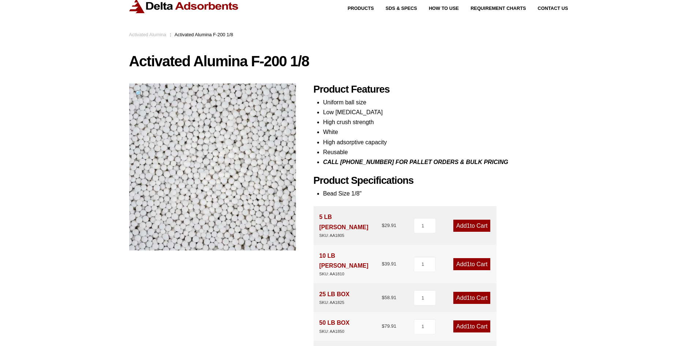
scroll to position [37, 0]
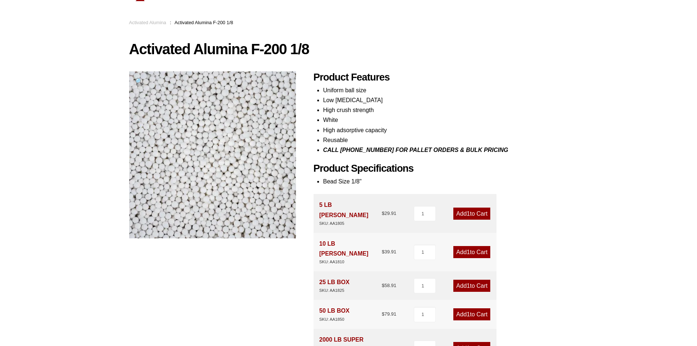
click at [164, 22] on link "Activated Alumina" at bounding box center [147, 22] width 37 height 5
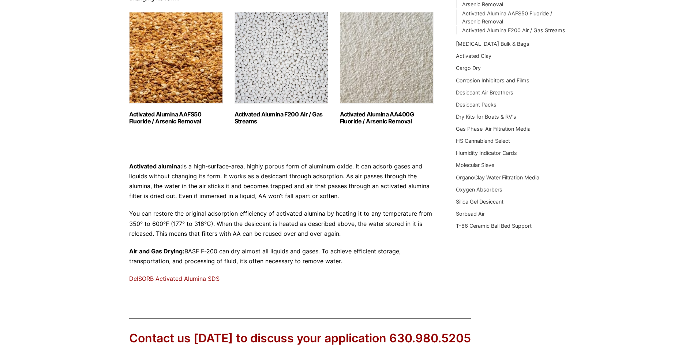
scroll to position [110, 0]
click at [202, 282] on link "DelSORB Activated Alumina SDS" at bounding box center [174, 279] width 90 height 7
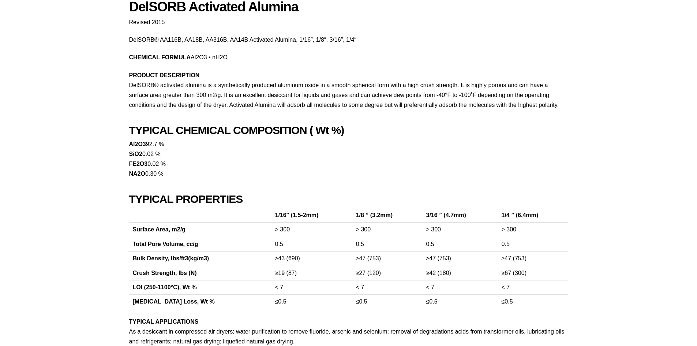
scroll to position [110, 0]
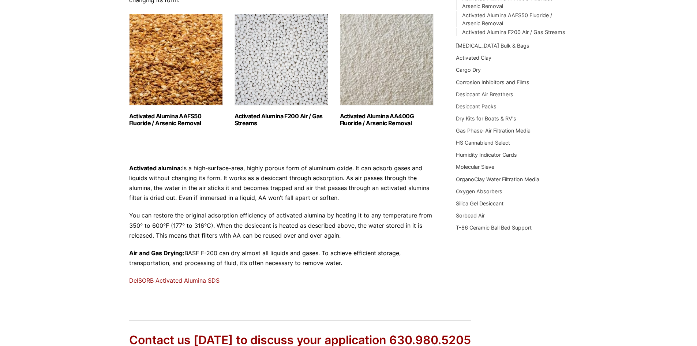
click at [172, 105] on link "Activated Alumina AAFS50 Fluoride / Arsenic Removal (2)" at bounding box center [176, 70] width 94 height 113
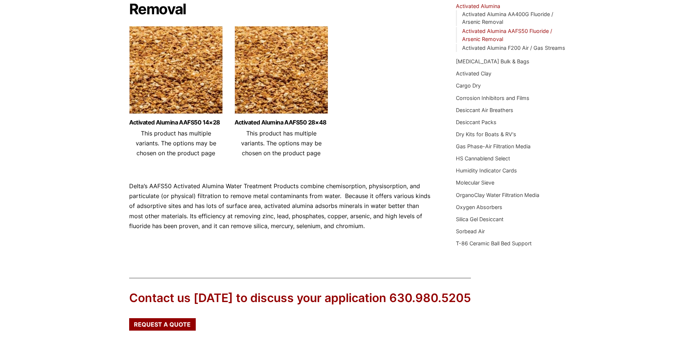
scroll to position [110, 0]
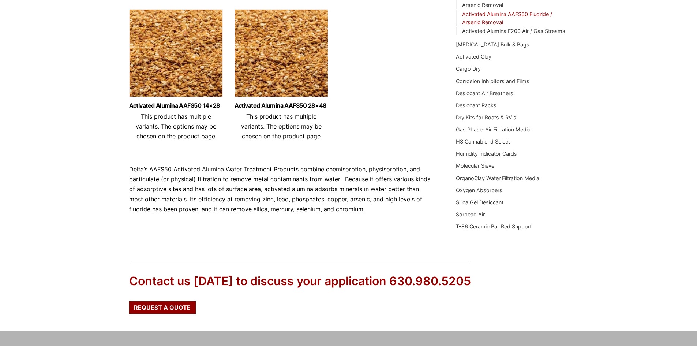
click at [155, 72] on img at bounding box center [176, 54] width 94 height 91
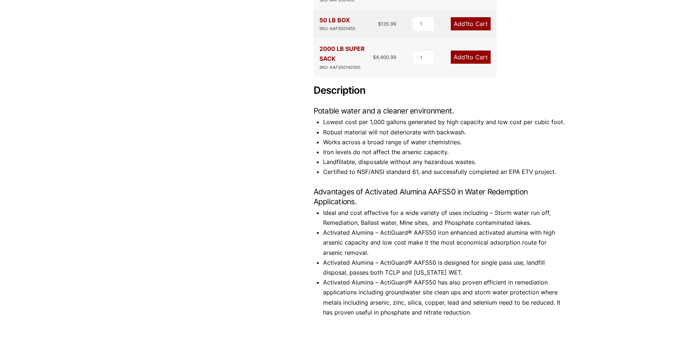
scroll to position [285, 0]
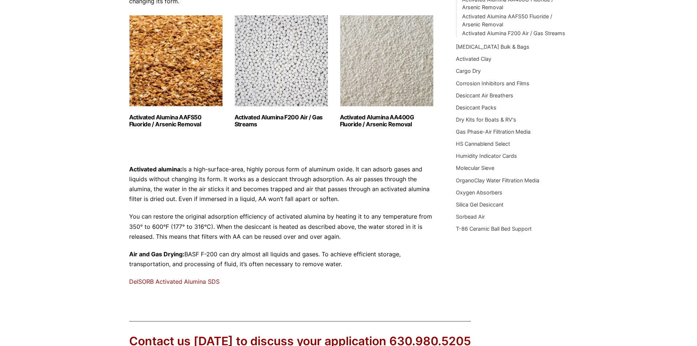
click at [355, 80] on img "Visit product category Activated Alumina AA400G Fluoride / Arsenic Removal" at bounding box center [387, 60] width 94 height 91
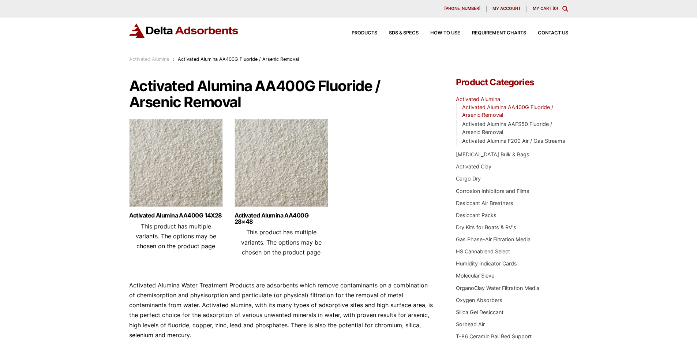
click at [195, 183] on img at bounding box center [176, 164] width 94 height 91
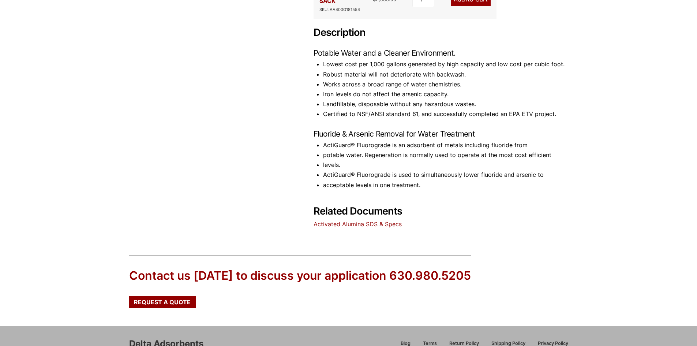
scroll to position [240, 0]
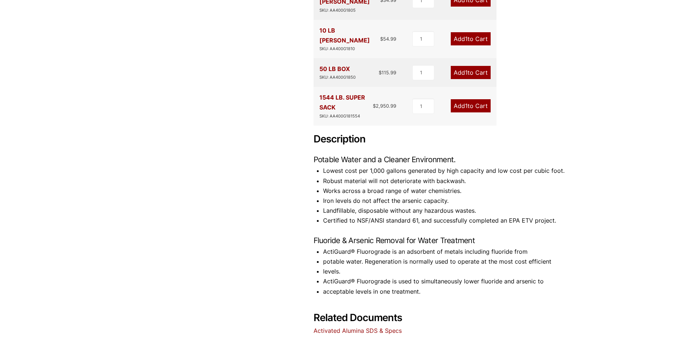
click at [362, 327] on link "Activated Alumina SDS & Specs" at bounding box center [358, 330] width 88 height 7
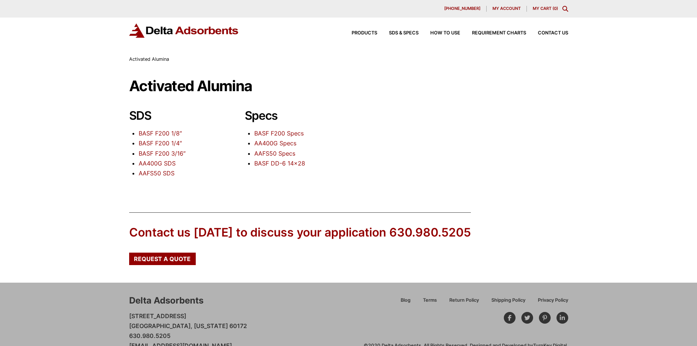
click at [279, 142] on link "AA400G Specs" at bounding box center [275, 142] width 42 height 7
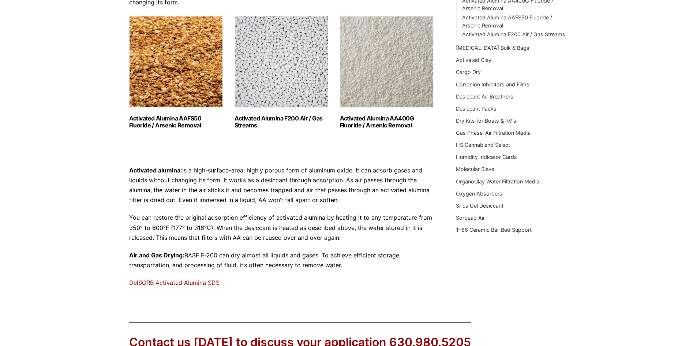
click at [272, 88] on img "Visit product category Activated Alumina F200 Air / Gas Streams" at bounding box center [282, 61] width 94 height 91
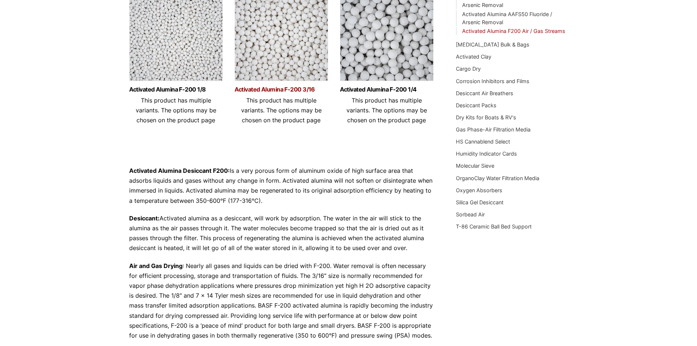
scroll to position [146, 0]
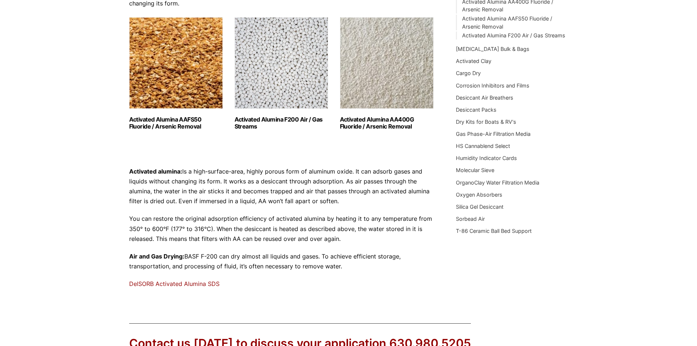
click at [156, 78] on img "Visit product category Activated Alumina AAFS50 Fluoride / Arsenic Removal" at bounding box center [176, 62] width 94 height 91
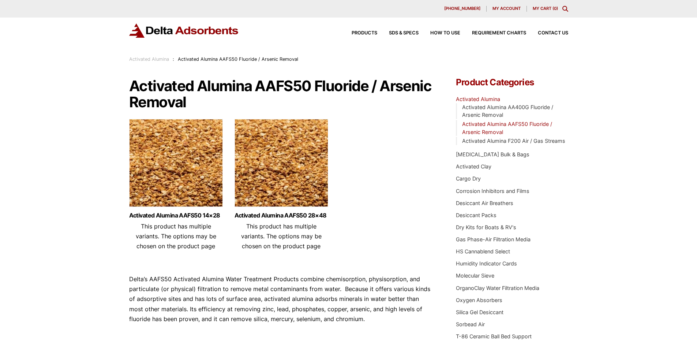
click at [287, 171] on img at bounding box center [282, 164] width 94 height 91
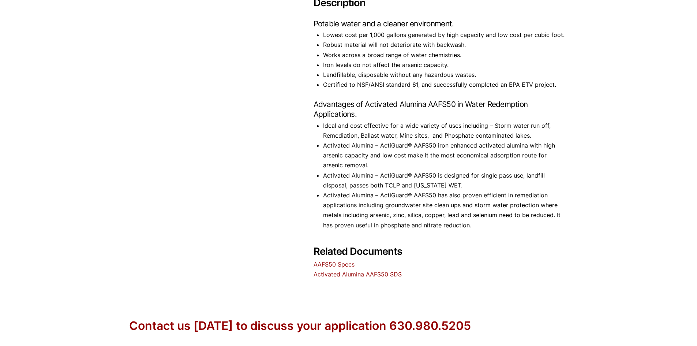
scroll to position [366, 0]
click at [341, 260] on link "AAFS50 Specs" at bounding box center [334, 263] width 41 height 7
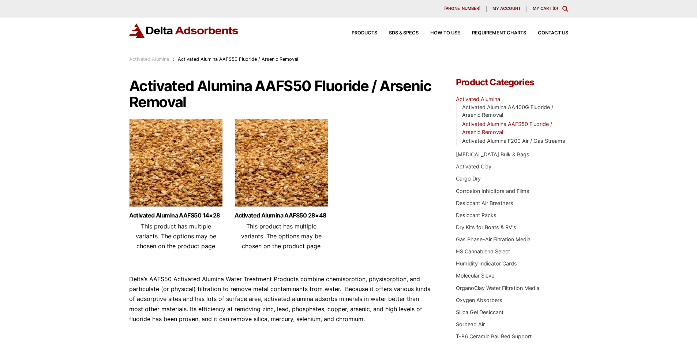
click at [157, 57] on link "Activated Alumina" at bounding box center [149, 58] width 40 height 5
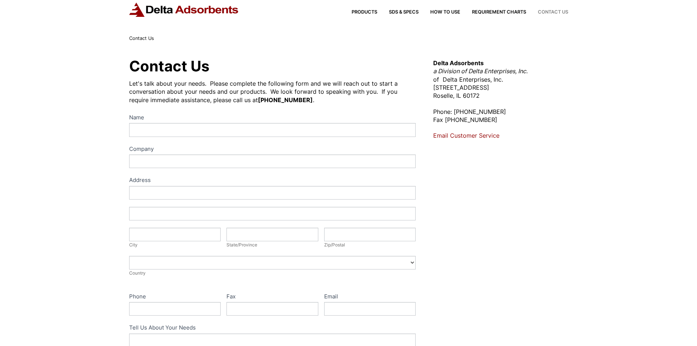
scroll to position [73, 0]
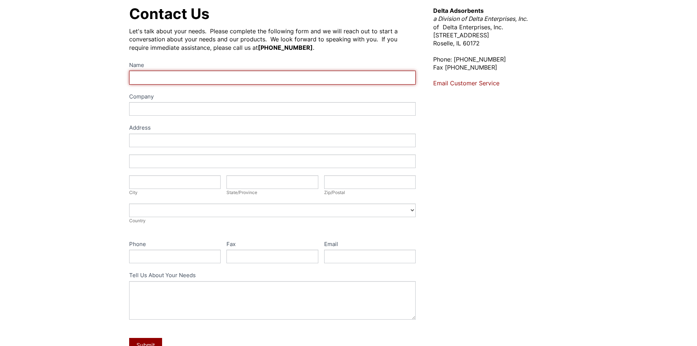
click at [221, 81] on input "Name" at bounding box center [272, 78] width 287 height 14
type input "Zac Cavitt"
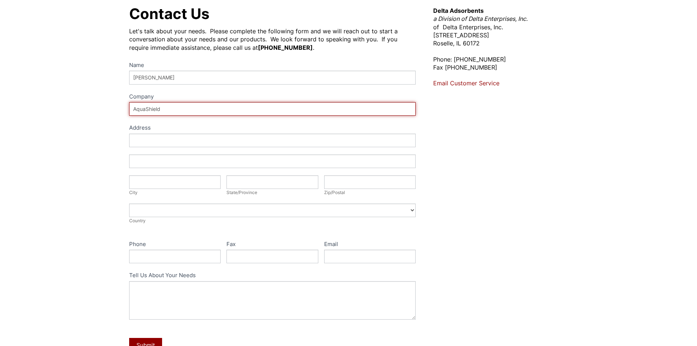
type input "AquaShield"
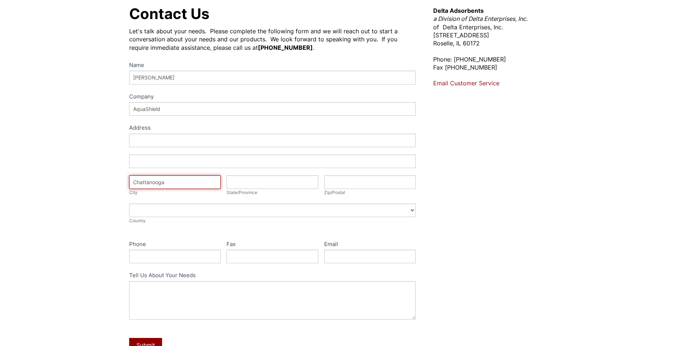
type input "Chattanooga"
type input "TN"
type input "37343"
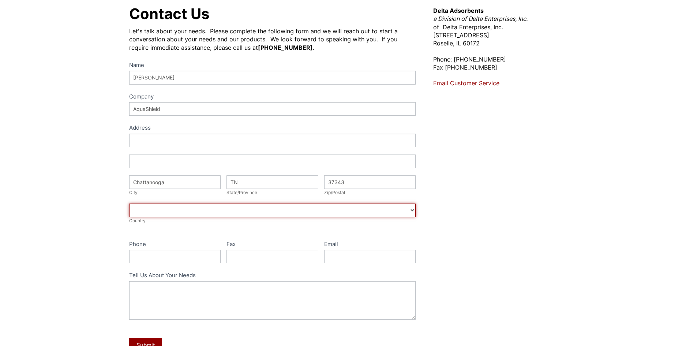
click at [204, 210] on select "Afghanistan Aland Islands Albania Algeria American Samoa Andorra Angola Anguill…" at bounding box center [272, 210] width 287 height 14
select select "United States"
click at [129, 203] on select "Afghanistan Aland Islands Albania Algeria American Samoa Andorra Angola Anguill…" at bounding box center [272, 210] width 287 height 14
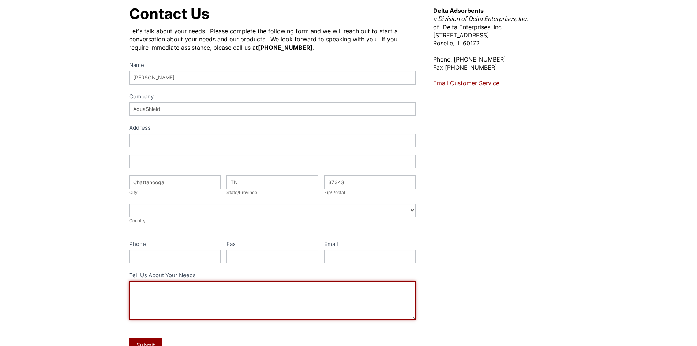
click at [190, 287] on textarea "Tell Us About Your Needs" at bounding box center [272, 300] width 287 height 38
click at [161, 296] on textarea "I'm needing activated alumina for a water treatment application, but unsure whe…" at bounding box center [272, 300] width 287 height 38
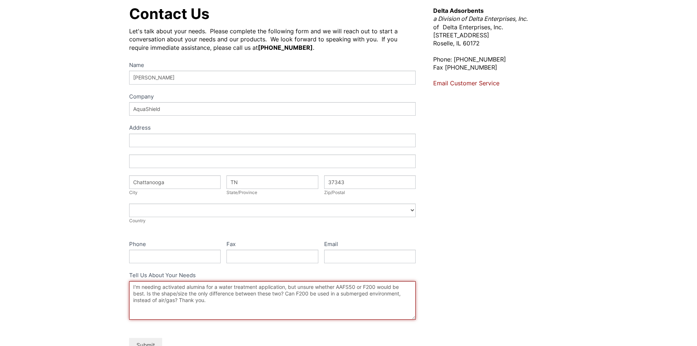
type textarea "I'm needing activated alumina for a water treatment application, but unsure whe…"
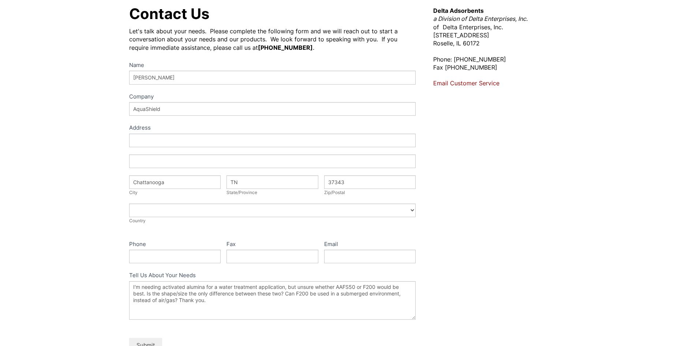
click at [143, 341] on button "Submit" at bounding box center [145, 345] width 33 height 14
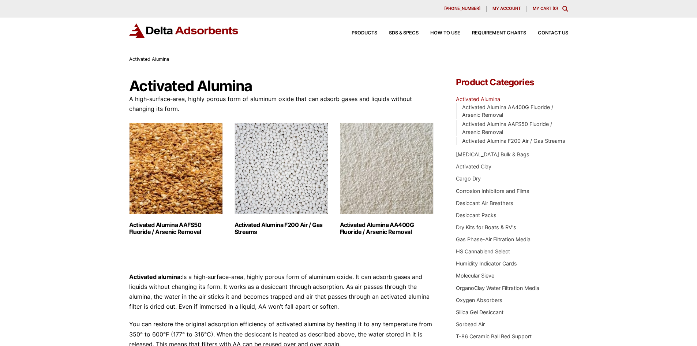
click at [270, 224] on h2 "Activated Alumina F200 Air / Gas Streams (3)" at bounding box center [282, 228] width 94 height 14
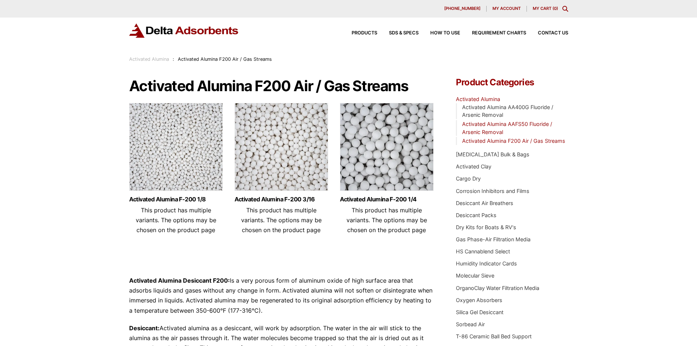
click at [490, 132] on link "Activated Alumina AAFS50 Fluoride / Arsenic Removal" at bounding box center [507, 128] width 90 height 14
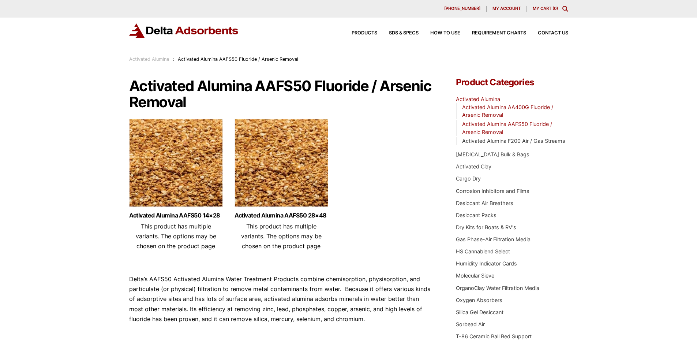
click at [485, 114] on link "Activated Alumina AA400G Fluoride / Arsenic Removal" at bounding box center [507, 111] width 91 height 14
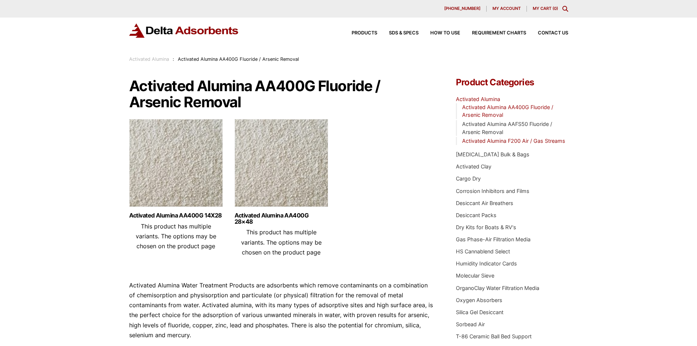
click at [492, 144] on link "Activated Alumina F200 Air / Gas Streams" at bounding box center [513, 141] width 103 height 6
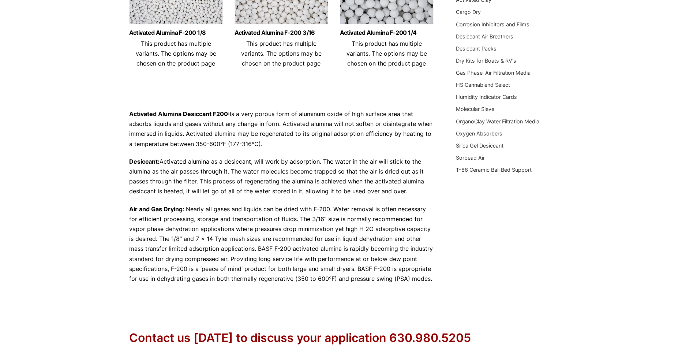
scroll to position [183, 0]
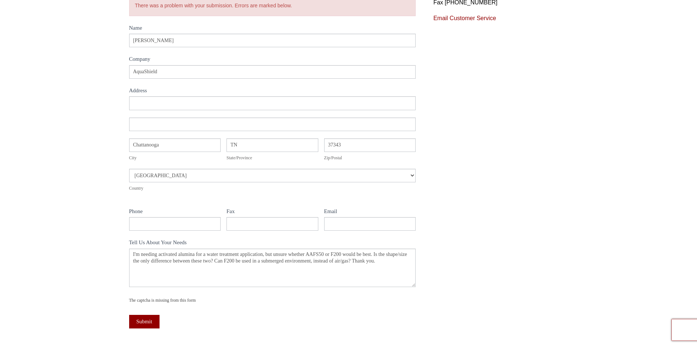
scroll to position [146, 0]
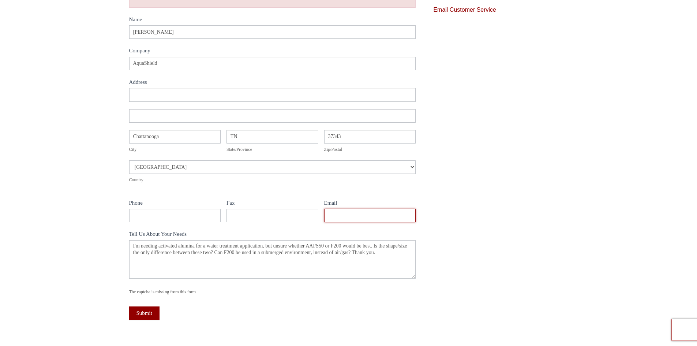
click at [335, 214] on input "Email" at bounding box center [370, 216] width 92 height 14
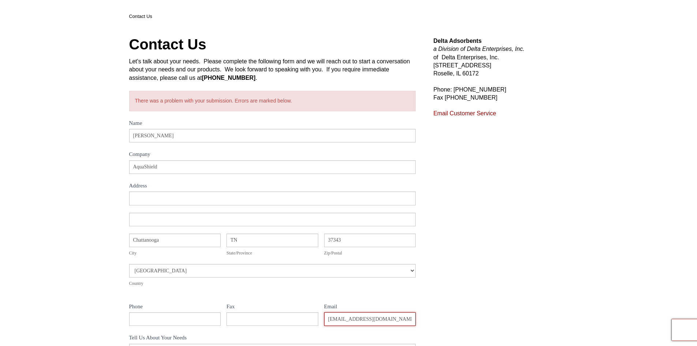
scroll to position [37, 0]
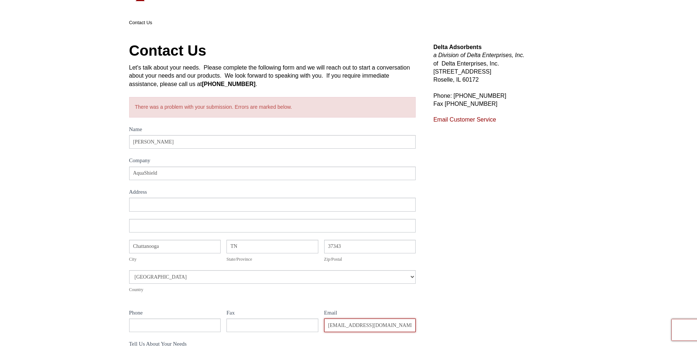
type input "[EMAIL_ADDRESS][DOMAIN_NAME]"
click at [212, 109] on div "There was a problem with your submission. Errors are marked below." at bounding box center [272, 107] width 287 height 20
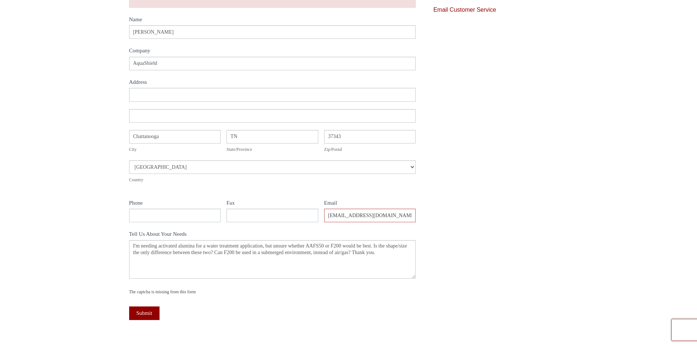
scroll to position [183, 0]
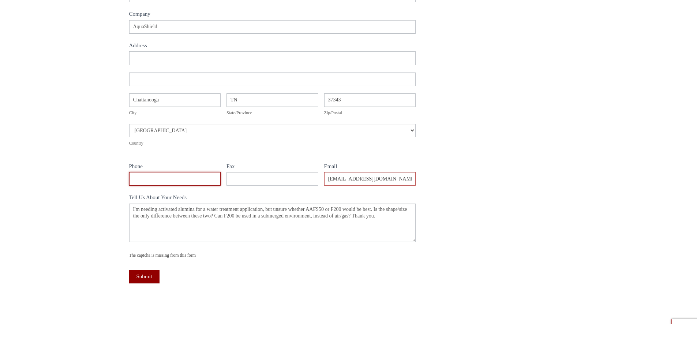
click at [177, 177] on input "Phone" at bounding box center [175, 179] width 92 height 14
click at [254, 182] on input "Fax" at bounding box center [273, 179] width 92 height 14
click at [153, 277] on button "Submit" at bounding box center [144, 277] width 30 height 14
